Goal: Transaction & Acquisition: Purchase product/service

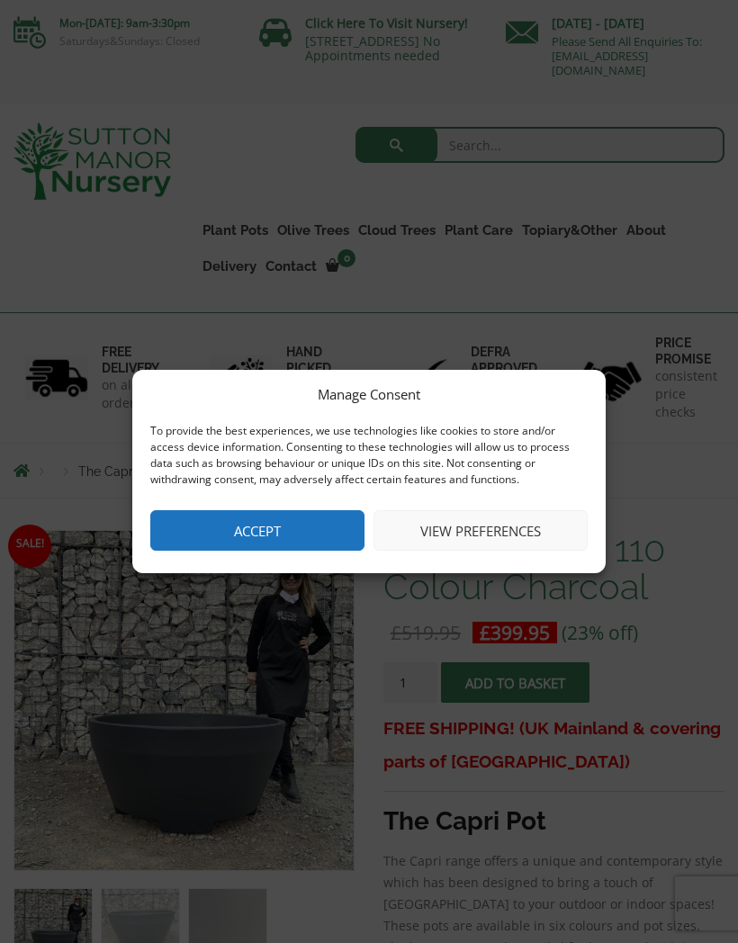
click at [231, 526] on button "Accept" at bounding box center [257, 530] width 214 height 40
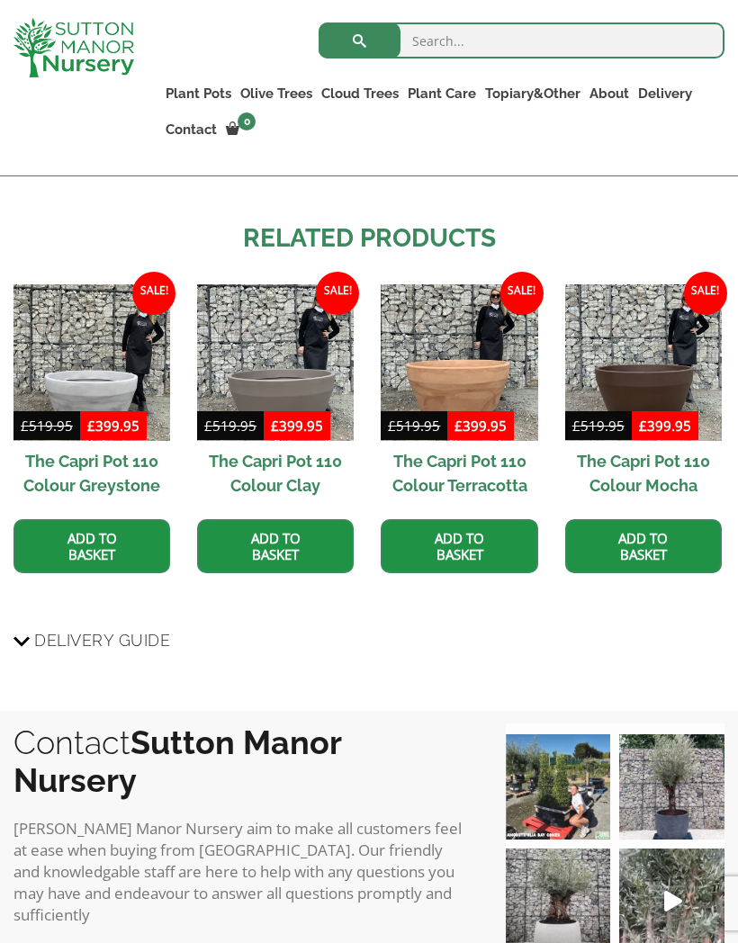
scroll to position [1230, 0]
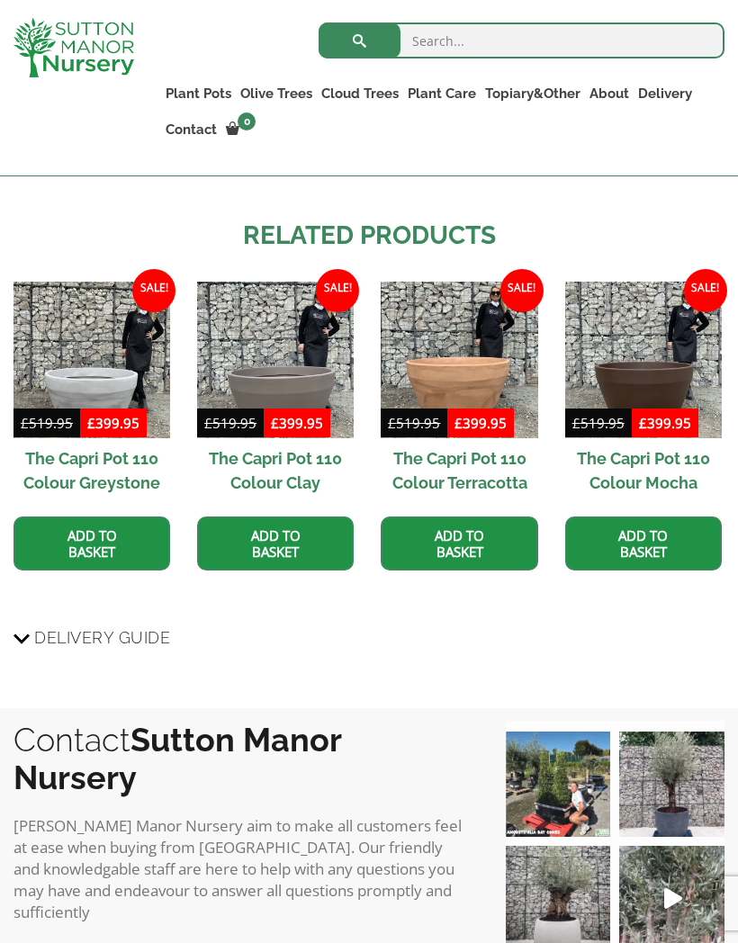
click at [198, 438] on h2 "The Capri Pot 110 Colour Clay" at bounding box center [275, 470] width 157 height 65
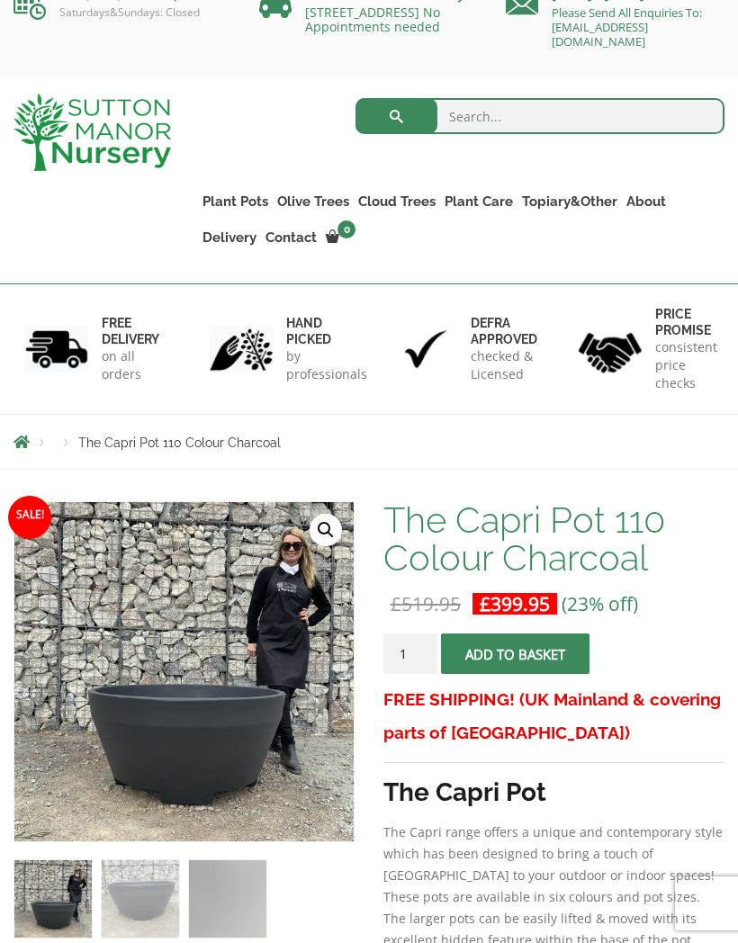
scroll to position [0, 0]
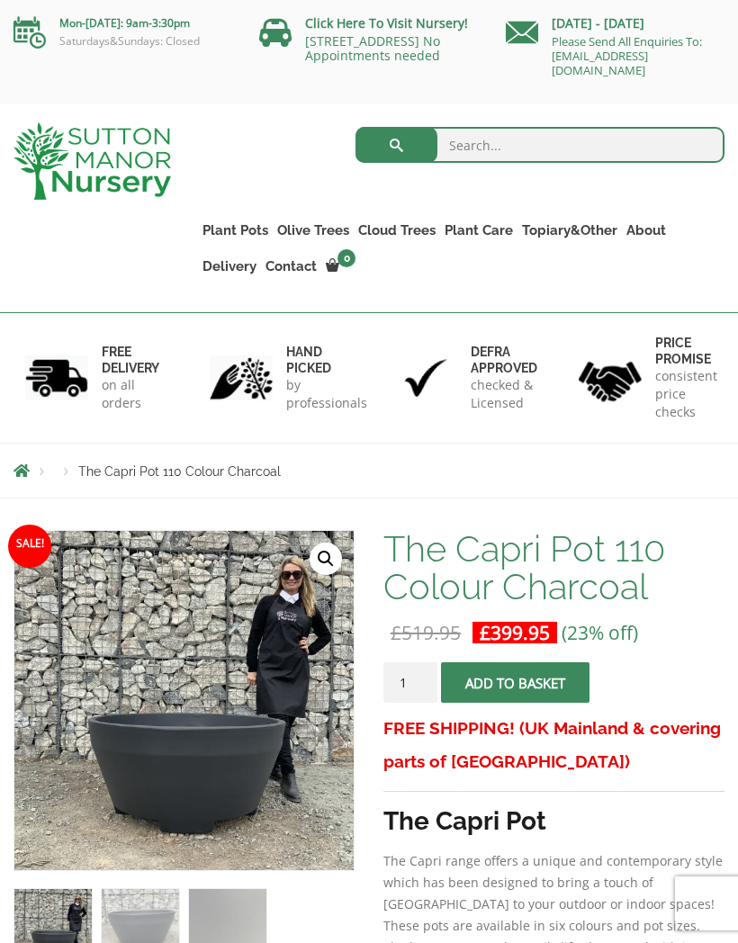
click at [0, 0] on link "The Atlantis Pots" at bounding box center [0, 0] width 0 height 0
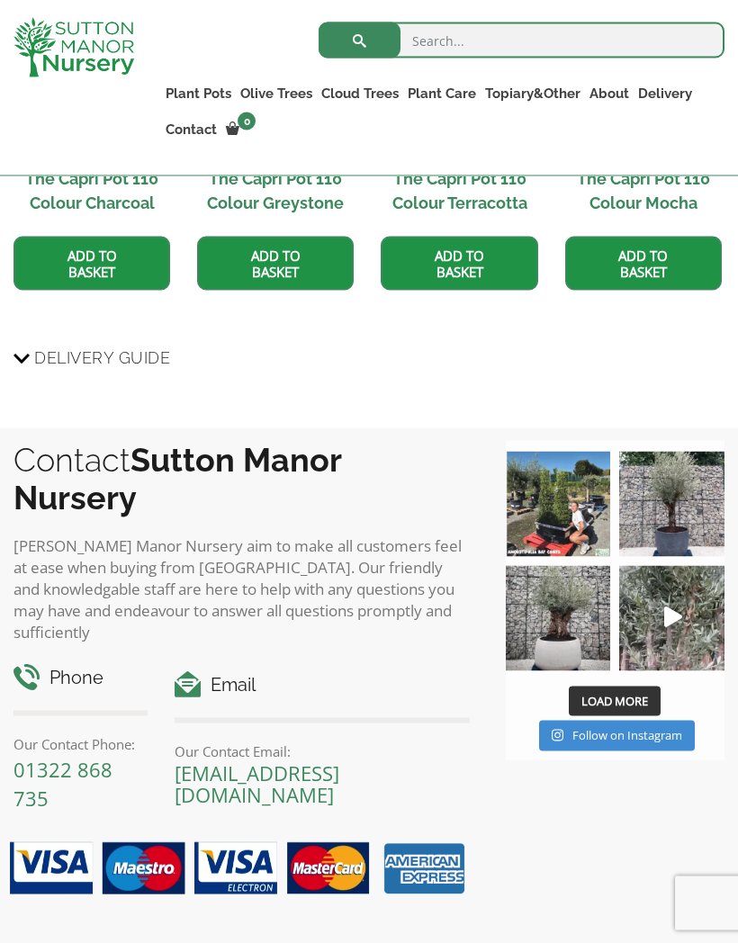
scroll to position [1511, 0]
click at [680, 511] on img at bounding box center [671, 503] width 105 height 105
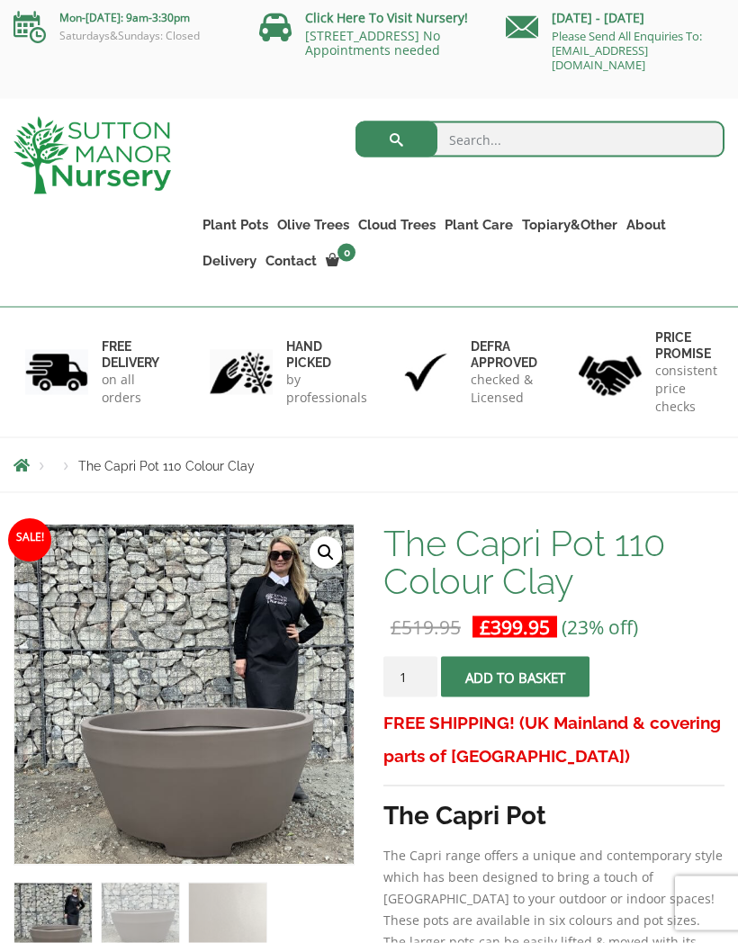
scroll to position [0, 0]
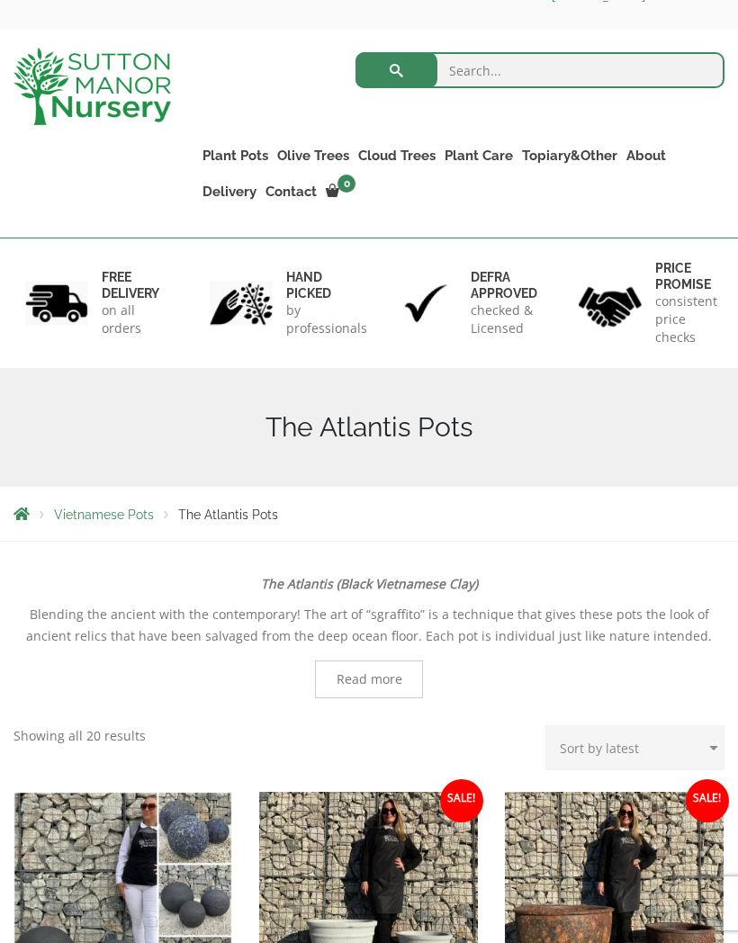
scroll to position [76, 0]
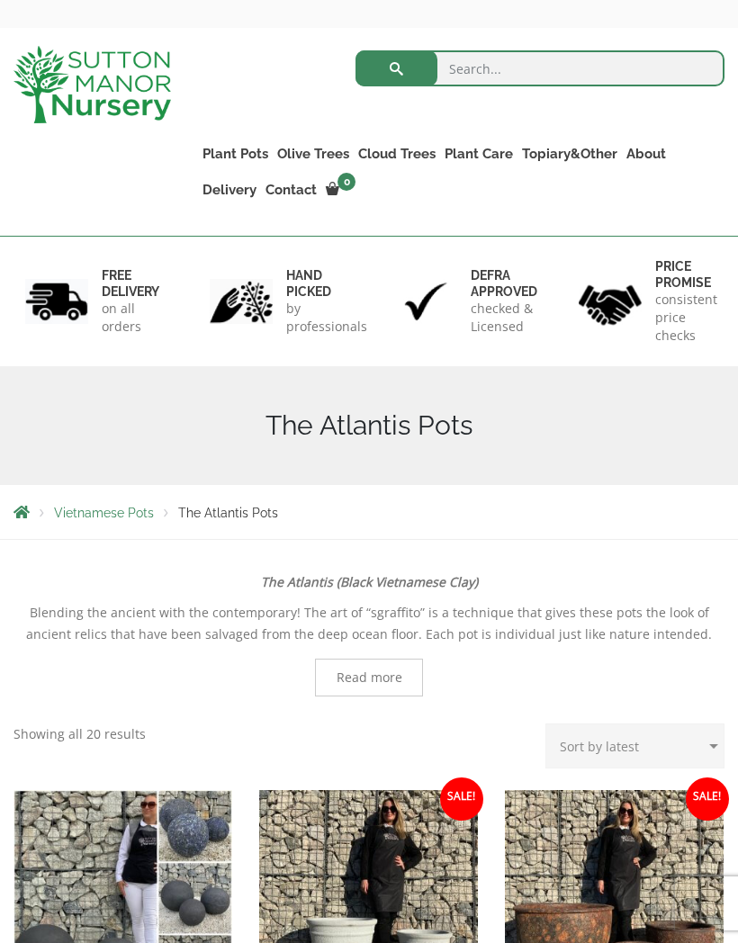
click at [0, 0] on ul "Resin Bonded Pots The Amalfi Pots The Milan Pots The Capri Pots The Brunello Po…" at bounding box center [0, 0] width 0 height 0
click at [0, 0] on link "Big Bell Pots" at bounding box center [0, 0] width 0 height 0
click at [0, 0] on link "Fibre Clay Pots" at bounding box center [0, 0] width 0 height 0
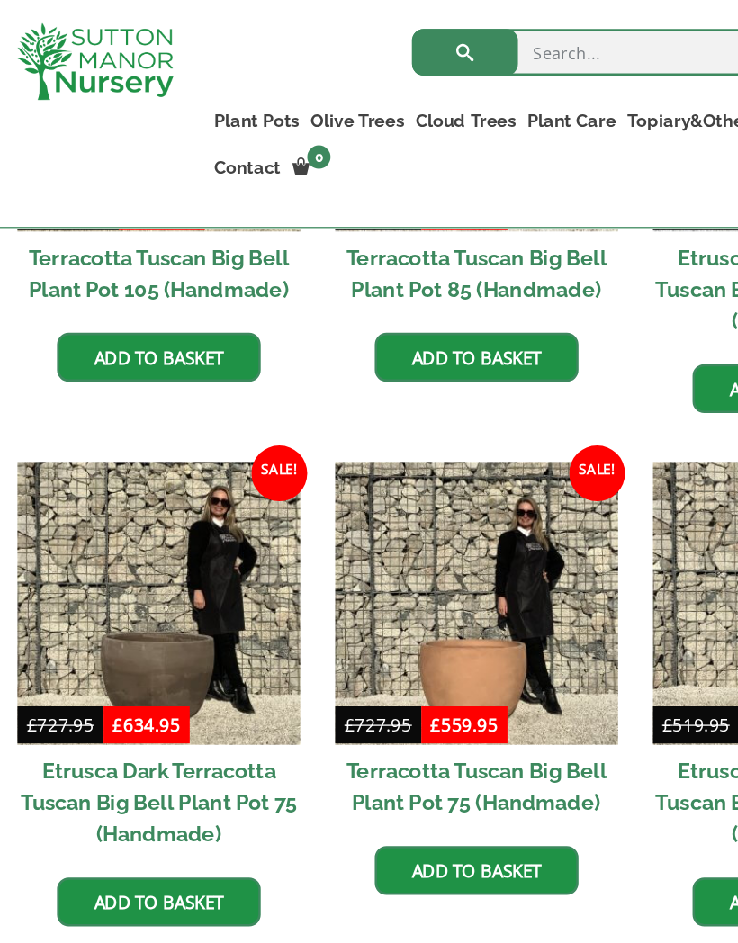
scroll to position [911, 0]
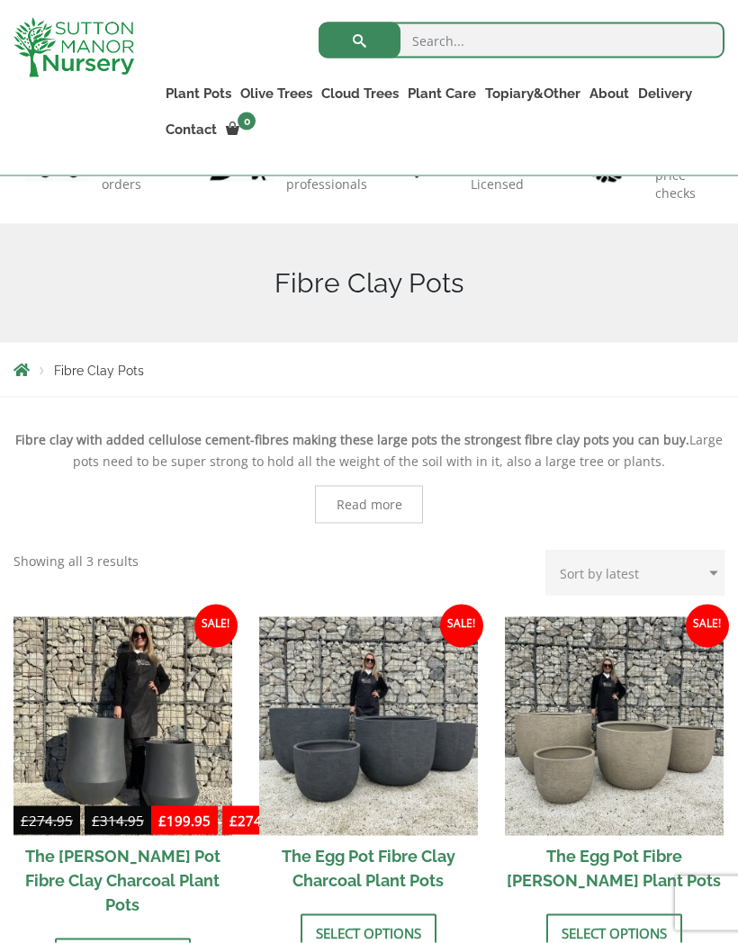
scroll to position [507, 0]
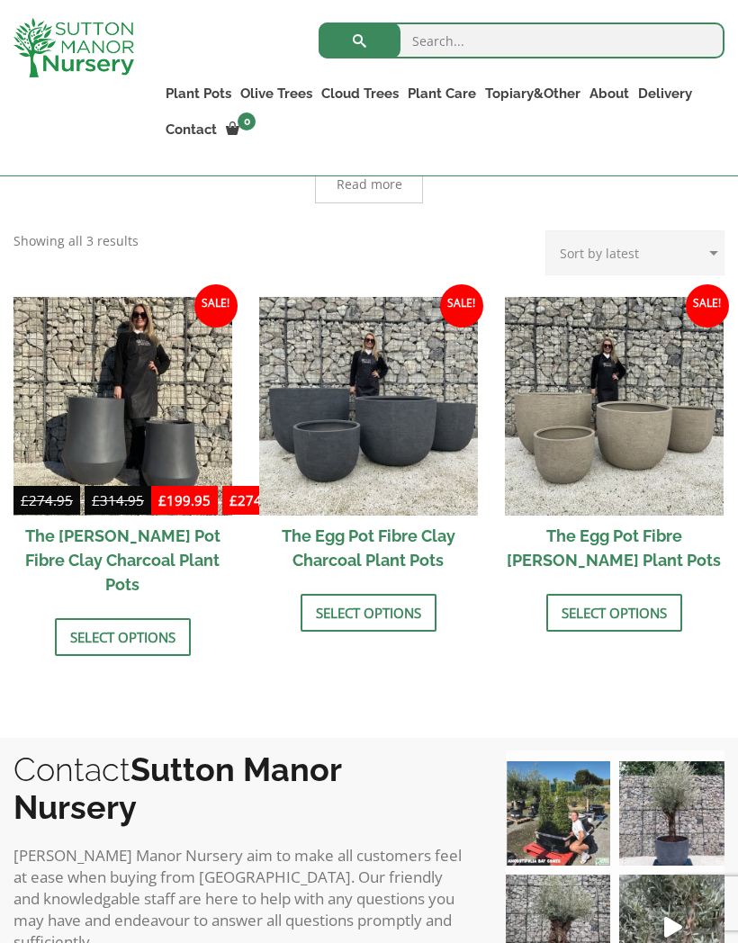
click at [352, 505] on img at bounding box center [368, 406] width 219 height 219
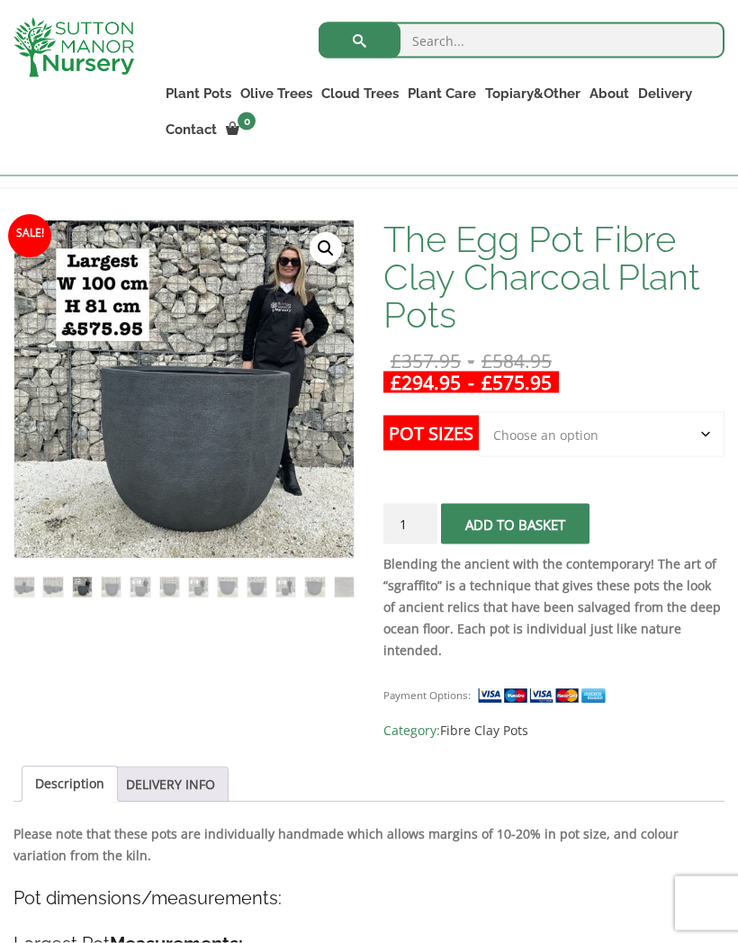
scroll to position [278, 0]
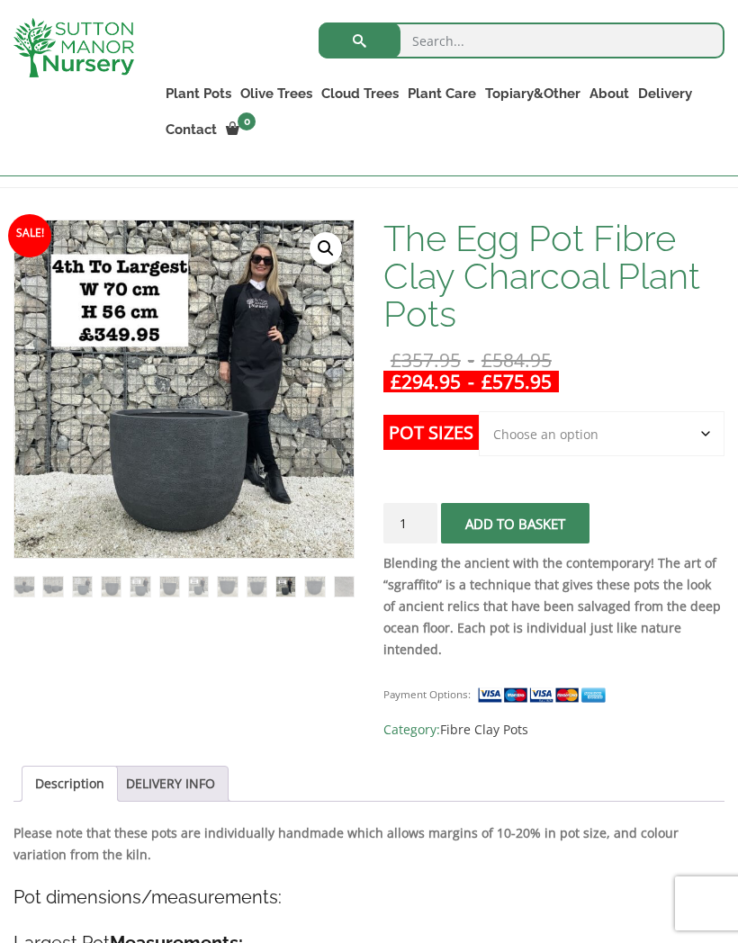
click at [656, 432] on select "Choose an option Click here to buy the 5th To Largest Pot In The Picture Click …" at bounding box center [602, 433] width 246 height 45
select select "Click here to buy the 5th To Largest Pot In The Picture"
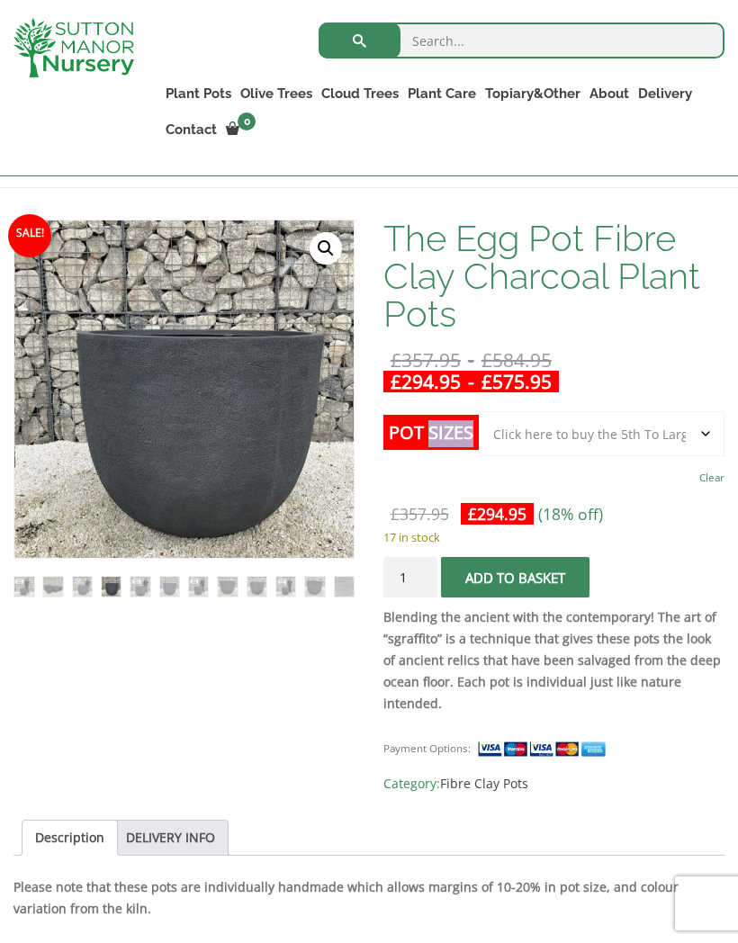
click at [421, 263] on h1 "The Egg Pot Fibre Clay Charcoal Plant Pots" at bounding box center [553, 276] width 341 height 113
click at [426, 269] on h1 "The Egg Pot Fibre Clay Charcoal Plant Pots" at bounding box center [553, 276] width 341 height 113
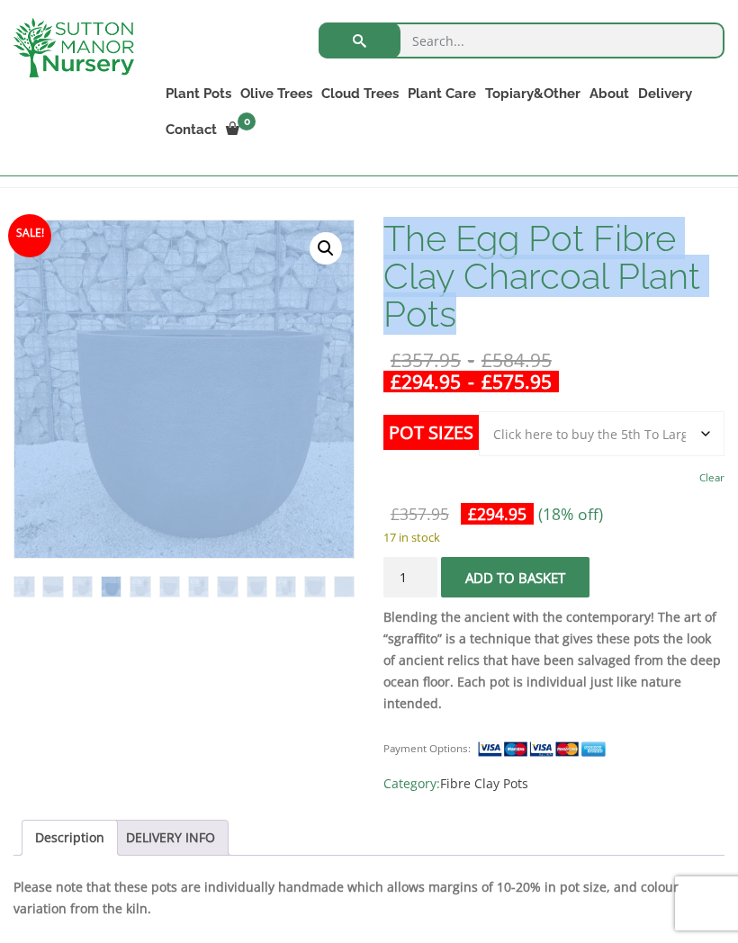
click at [403, 286] on h1 "The Egg Pot Fibre Clay Charcoal Plant Pots" at bounding box center [553, 276] width 341 height 113
click at [415, 295] on h1 "The Egg Pot Fibre Clay Charcoal Plant Pots" at bounding box center [553, 276] width 341 height 113
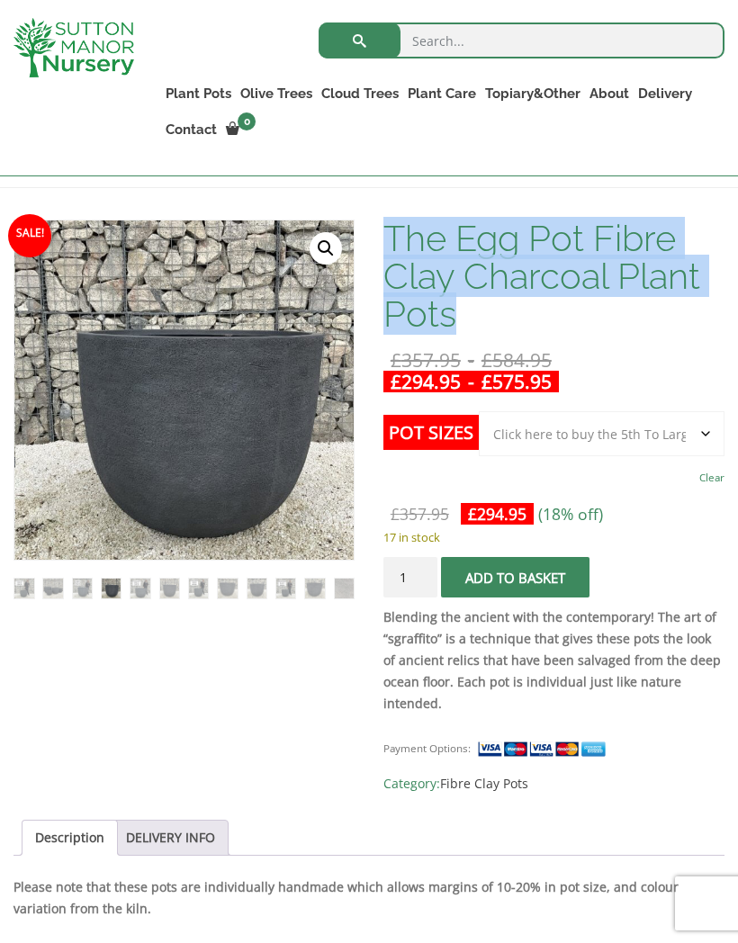
click at [534, 432] on select "Choose an option Click here to buy the 5th To Largest Pot In The Picture Click …" at bounding box center [602, 433] width 246 height 45
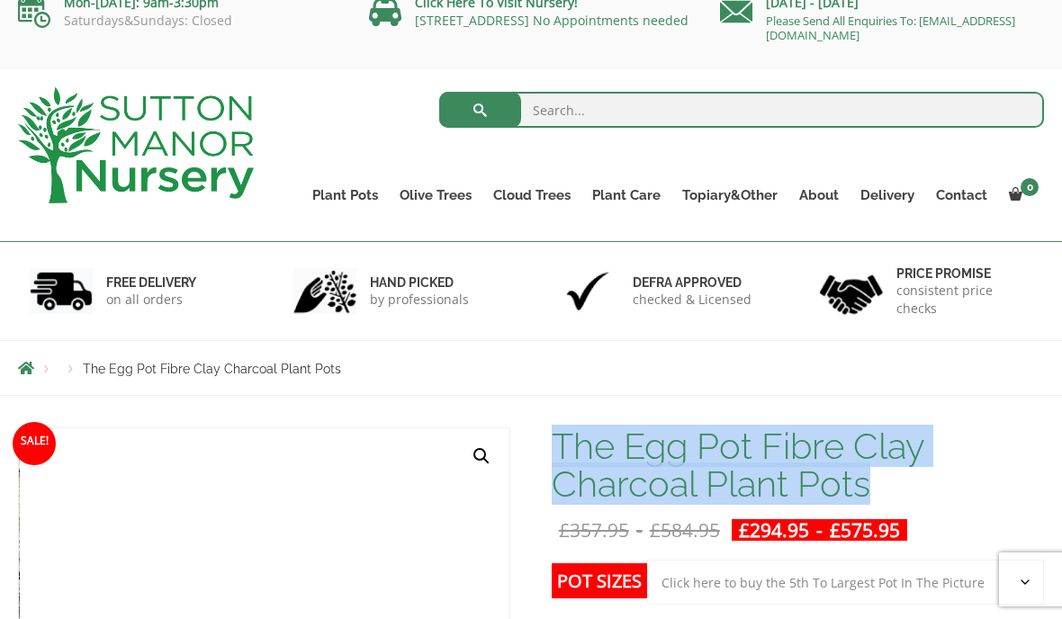
scroll to position [20, 0]
